Goal: Check status: Check status

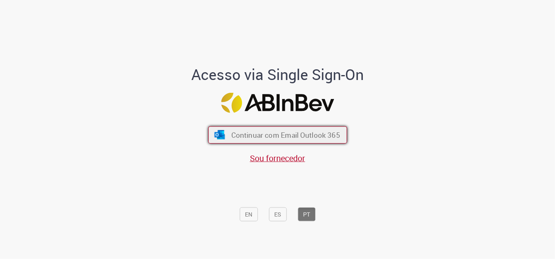
click at [289, 136] on span "Continuar com Email Outlook 365" at bounding box center [285, 134] width 109 height 9
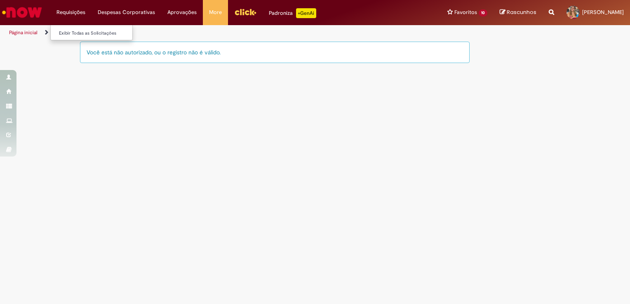
click at [73, 10] on li "Requisições Exibir Todas as Solicitações" at bounding box center [70, 12] width 41 height 25
click at [80, 34] on link "Exibir Todas as Solicitações" at bounding box center [96, 33] width 91 height 9
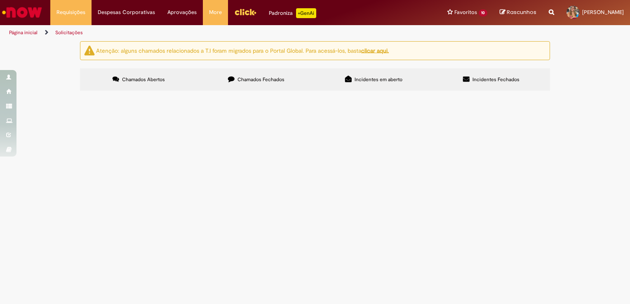
click at [260, 82] on span "Chamados Fechados" at bounding box center [260, 79] width 47 height 7
click at [0, 0] on link "2" at bounding box center [0, 0] width 0 height 0
click at [369, 75] on label "Incidentes em aberto" at bounding box center [373, 79] width 117 height 22
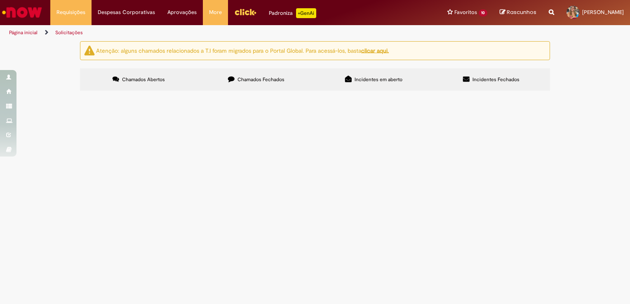
click at [151, 79] on span "Chamados Abertos" at bounding box center [143, 79] width 43 height 7
click at [233, 80] on icon at bounding box center [231, 79] width 7 height 7
